Goal: Find specific page/section

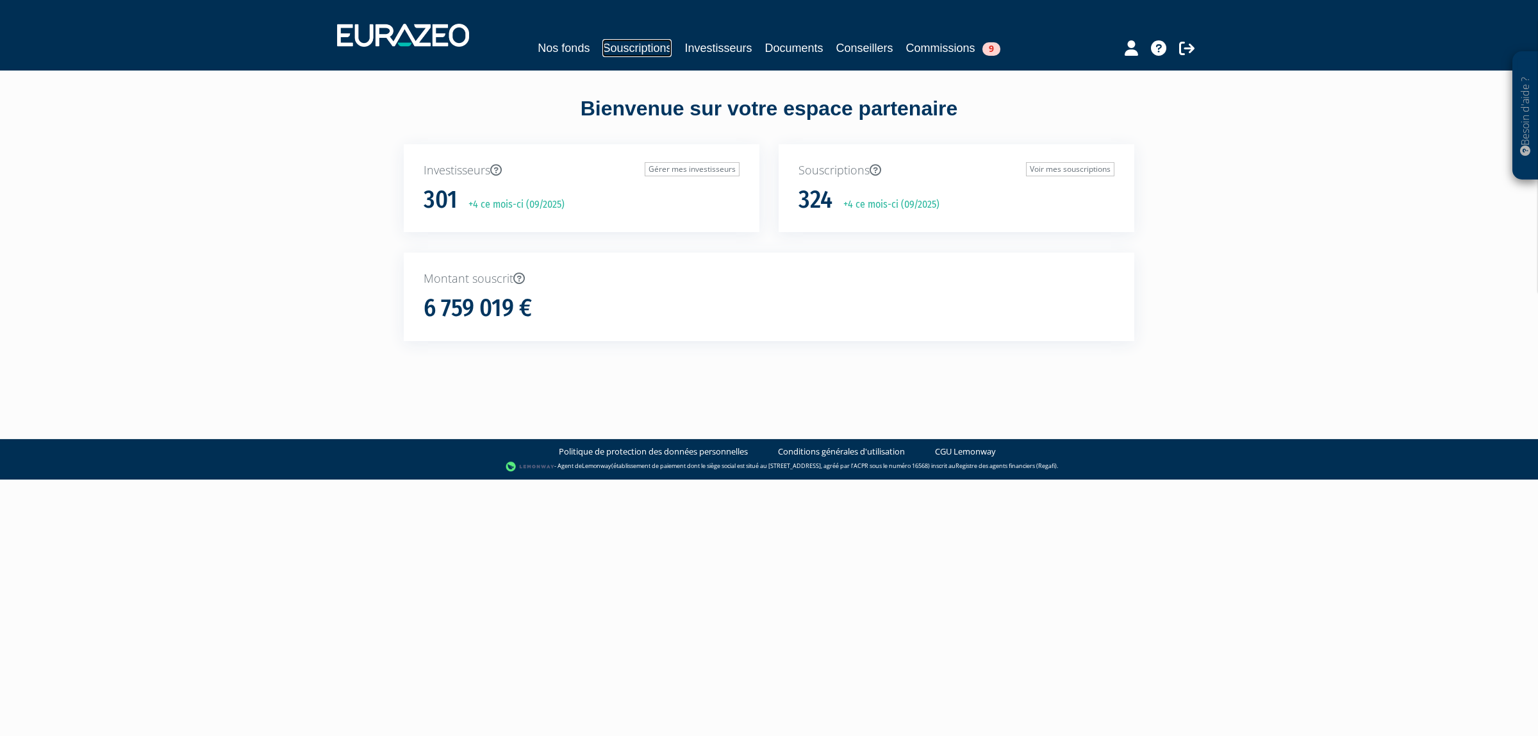
click at [626, 48] on link "Souscriptions" at bounding box center [636, 48] width 69 height 18
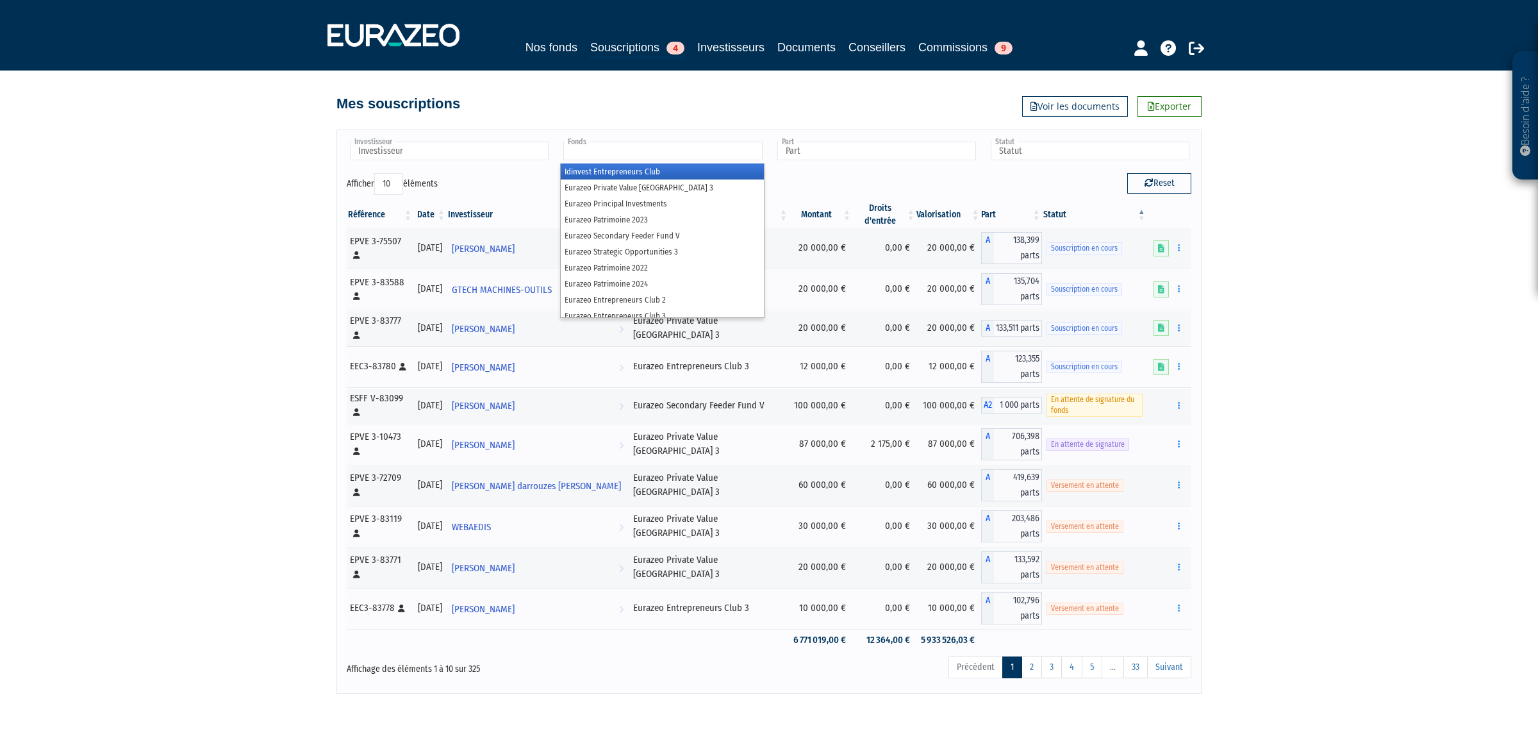
click at [670, 145] on input "text" at bounding box center [662, 151] width 199 height 19
click at [620, 185] on li "Eurazeo Private Value [GEOGRAPHIC_DATA] 3" at bounding box center [662, 187] width 203 height 16
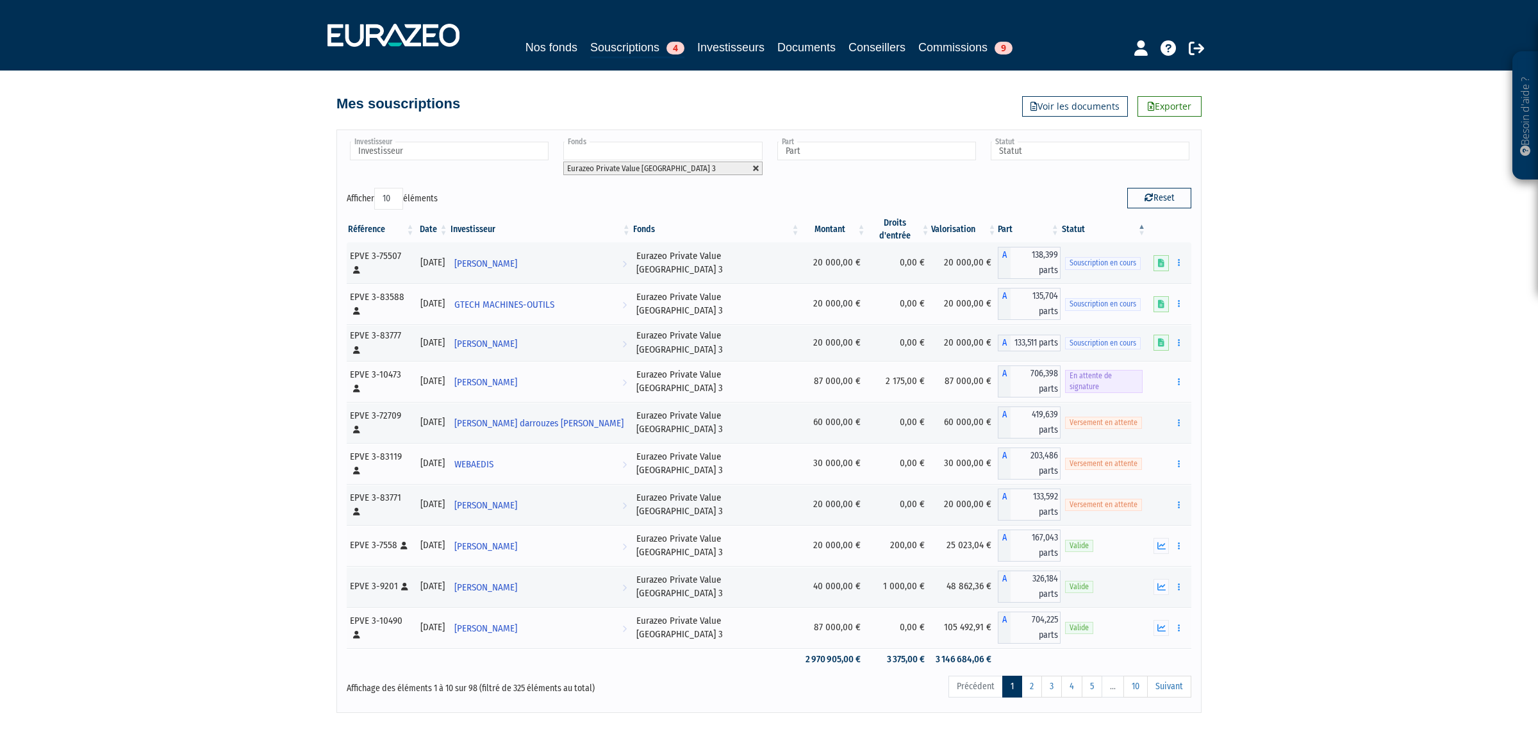
click at [754, 172] on link at bounding box center [756, 169] width 8 height 8
